Goal: Navigation & Orientation: Find specific page/section

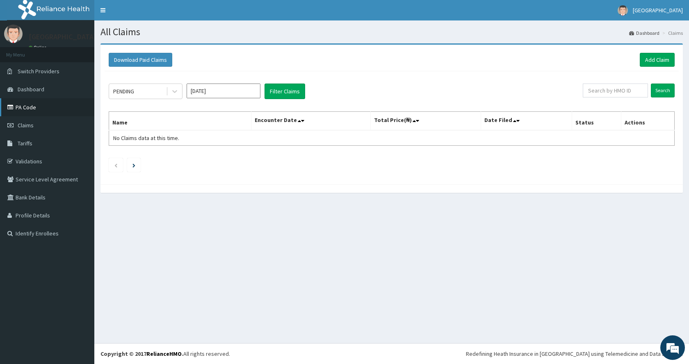
click at [34, 108] on link "PA Code" at bounding box center [47, 107] width 94 height 18
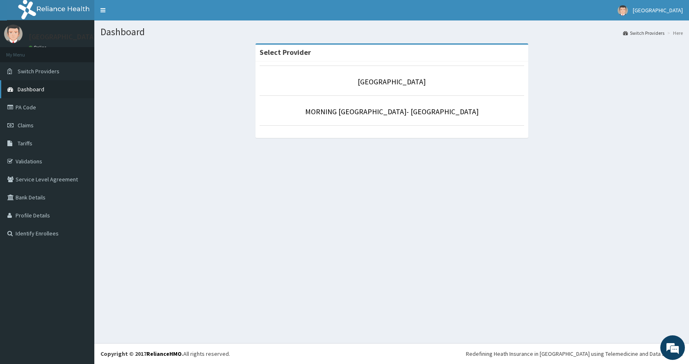
drag, startPoint x: 0, startPoint y: 0, endPoint x: 27, endPoint y: 89, distance: 93.0
click at [27, 89] on span "Dashboard" at bounding box center [31, 89] width 27 height 7
